Goal: Find specific page/section: Find specific page/section

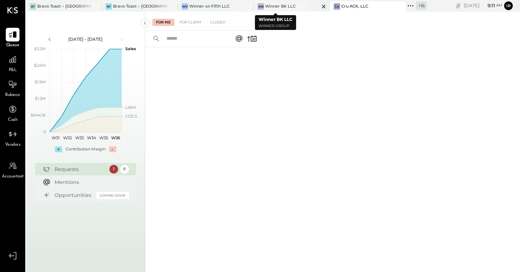
click at [319, 4] on icon at bounding box center [323, 6] width 9 height 9
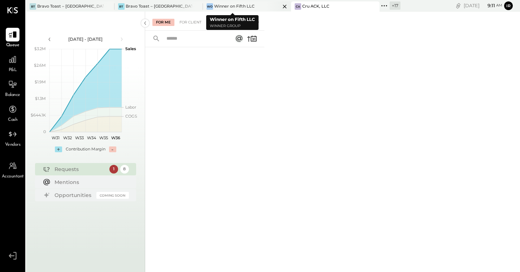
click at [280, 7] on icon at bounding box center [284, 6] width 9 height 9
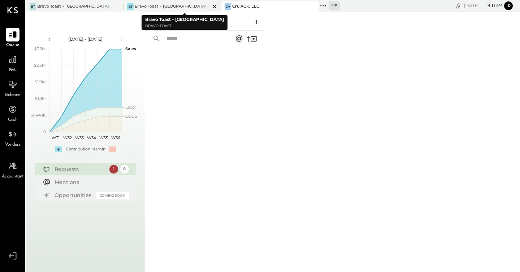
click at [215, 6] on icon at bounding box center [214, 6] width 9 height 9
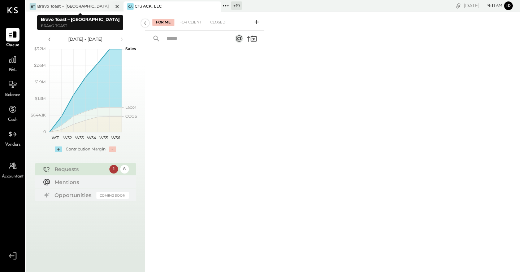
click at [117, 7] on icon at bounding box center [117, 6] width 9 height 9
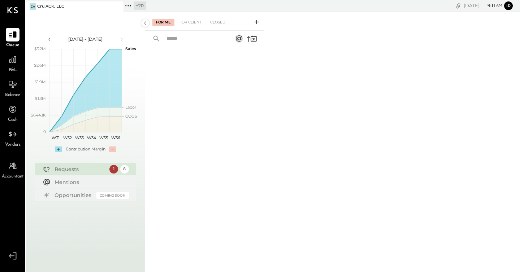
click at [127, 6] on icon at bounding box center [127, 5] width 9 height 9
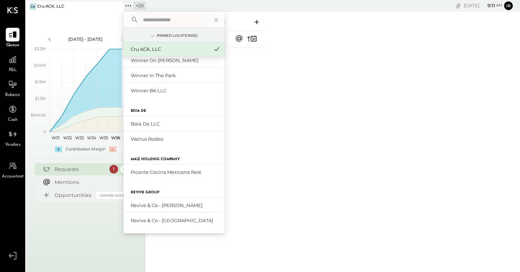
scroll to position [276, 0]
click at [149, 173] on div "Picante Cocina Mexicana Rest" at bounding box center [170, 172] width 78 height 7
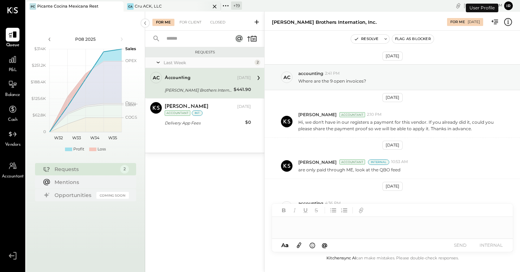
scroll to position [20, 0]
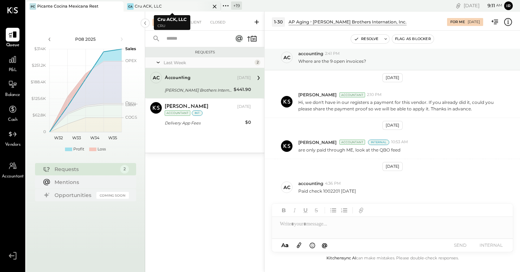
click at [215, 8] on icon at bounding box center [214, 6] width 9 height 9
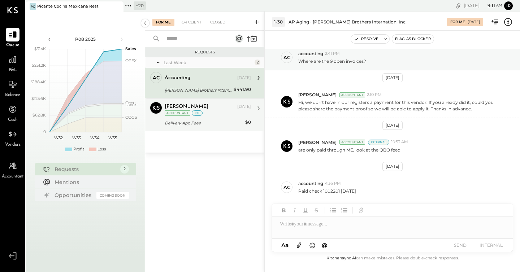
click at [209, 111] on div "[PERSON_NAME] [DATE] Accountant int" at bounding box center [208, 109] width 86 height 15
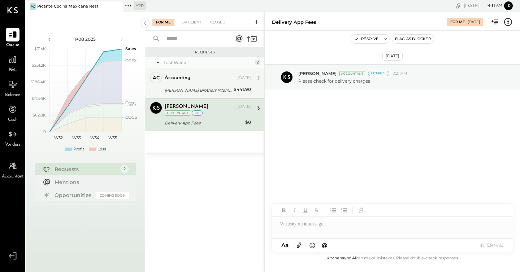
click at [205, 91] on div "[PERSON_NAME] Brothers Internation, Inc." at bounding box center [198, 90] width 67 height 7
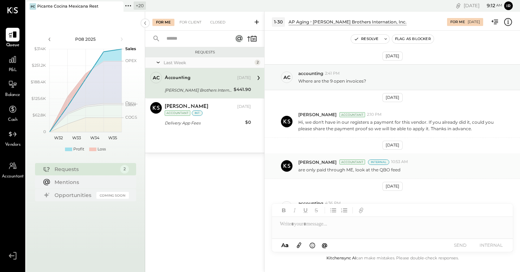
scroll to position [20, 0]
